Goal: Information Seeking & Learning: Understand process/instructions

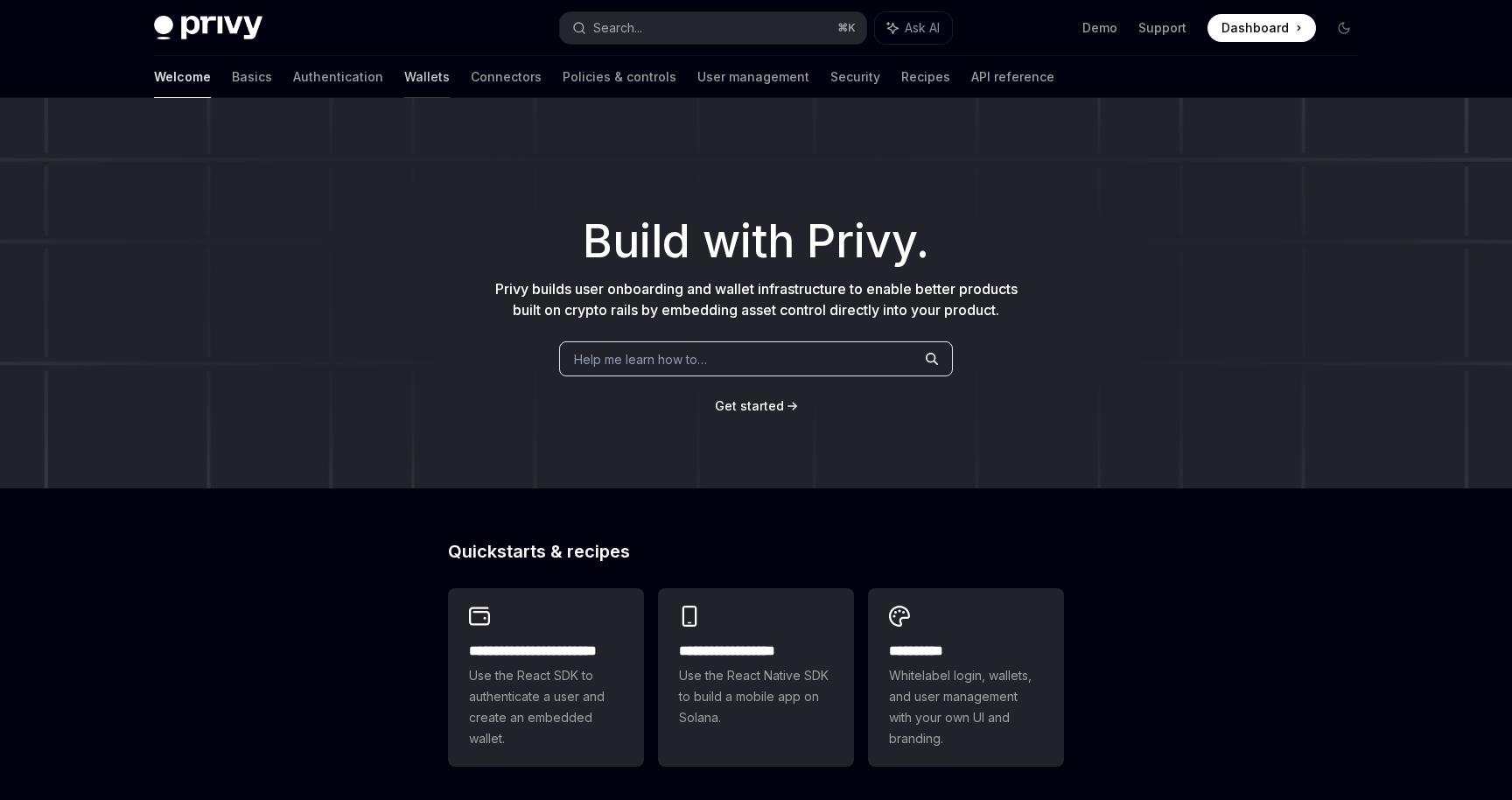
click at [404, 84] on link "Wallets" at bounding box center [427, 77] width 45 height 42
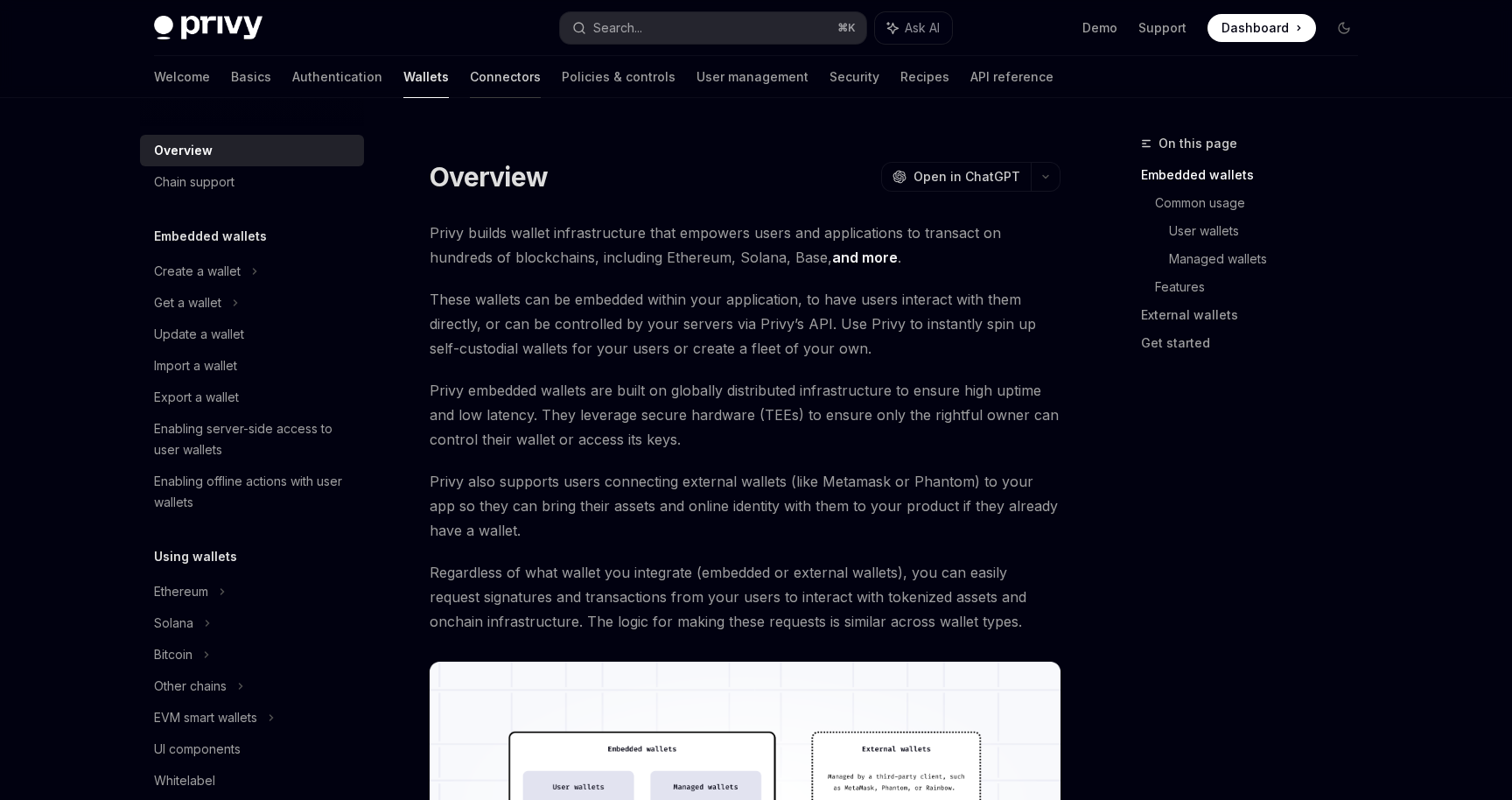
click at [469, 91] on link "Connectors" at bounding box center [504, 77] width 71 height 42
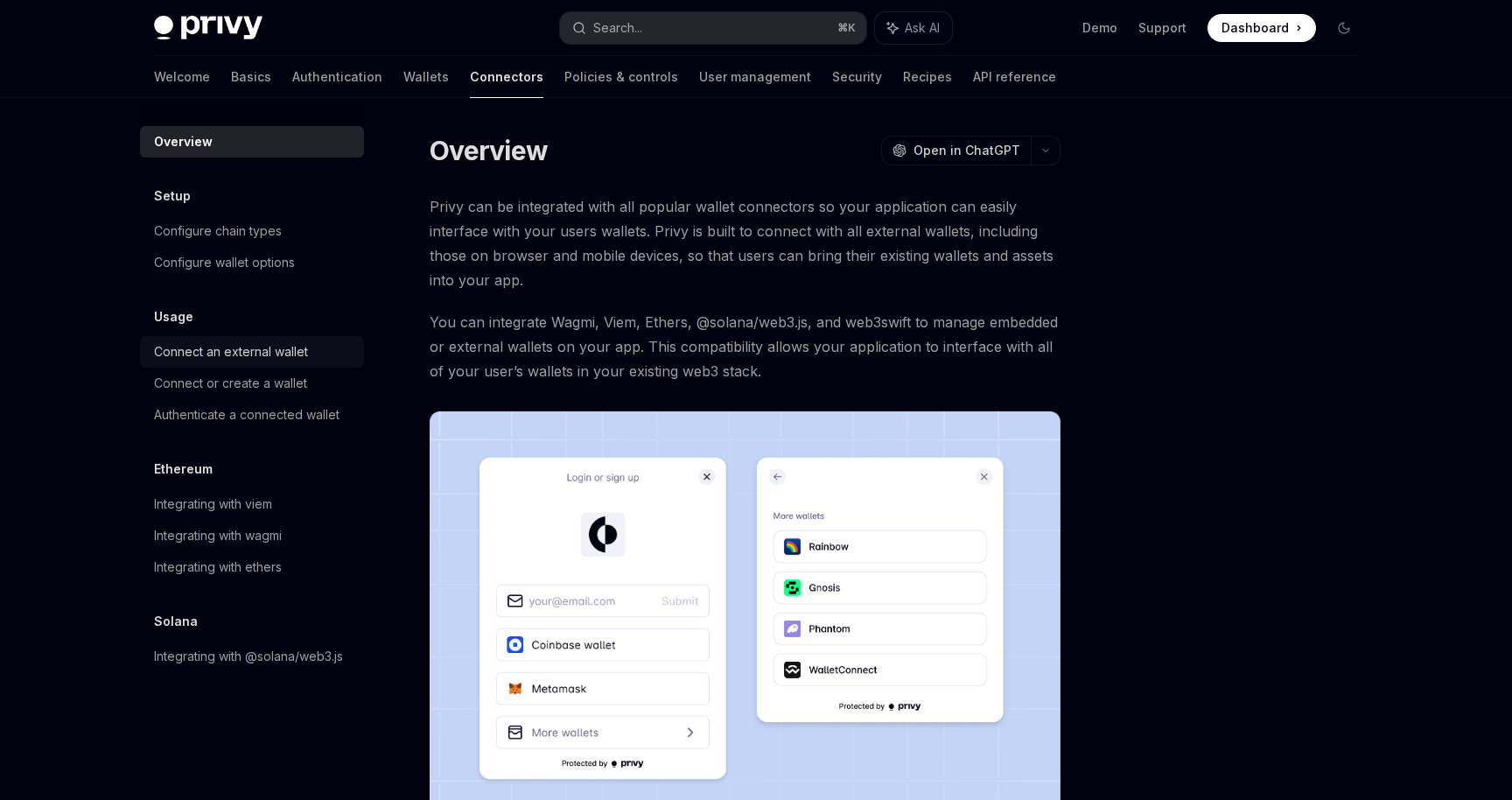
click at [278, 357] on div "Connect an external wallet" at bounding box center [230, 351] width 154 height 21
type textarea "*"
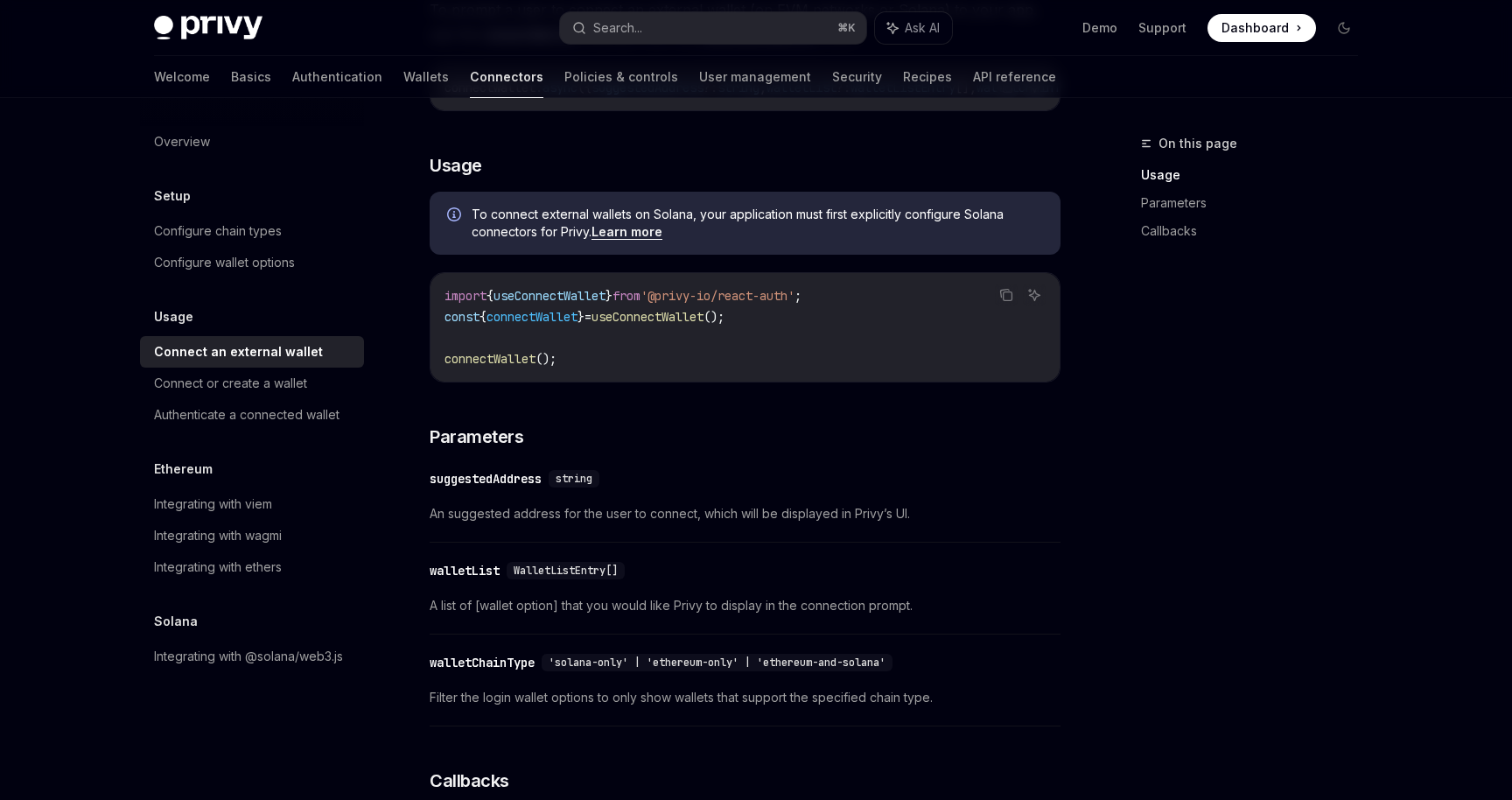
scroll to position [446, 0]
